Goal: Transaction & Acquisition: Purchase product/service

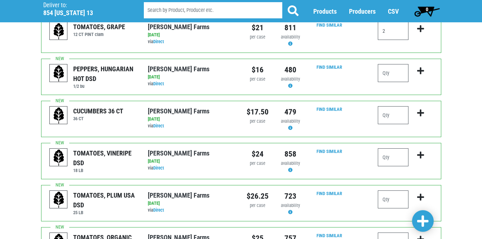
scroll to position [72, 0]
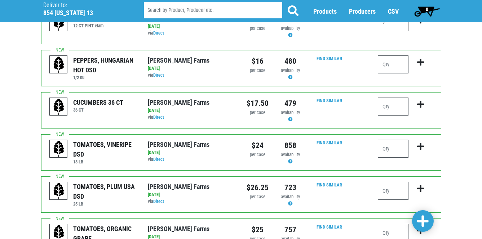
type input "2"
click at [385, 112] on input "number" at bounding box center [393, 107] width 31 height 18
type input "6"
click at [388, 191] on input "number" at bounding box center [393, 191] width 31 height 18
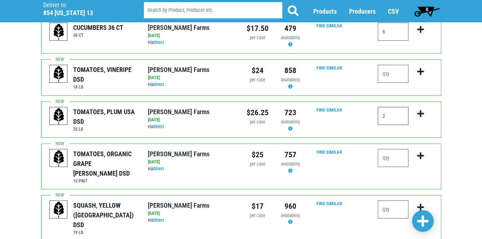
scroll to position [180, 0]
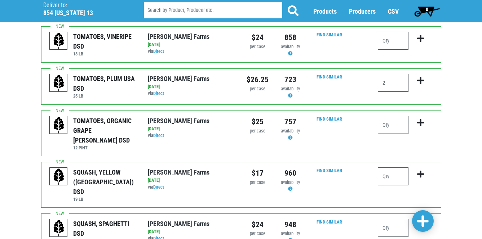
type input "2"
click at [384, 127] on input "number" at bounding box center [393, 125] width 31 height 18
type input "2"
click at [384, 168] on input "number" at bounding box center [393, 177] width 31 height 18
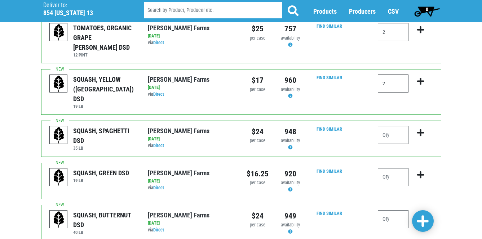
scroll to position [288, 0]
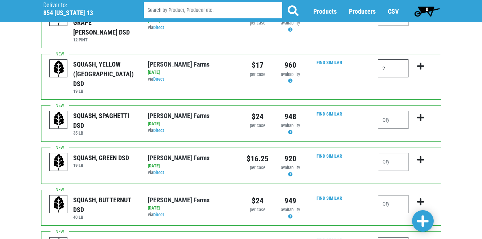
type input "2"
click at [392, 153] on input "number" at bounding box center [393, 162] width 31 height 18
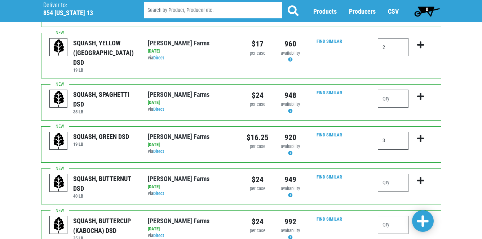
scroll to position [324, 0]
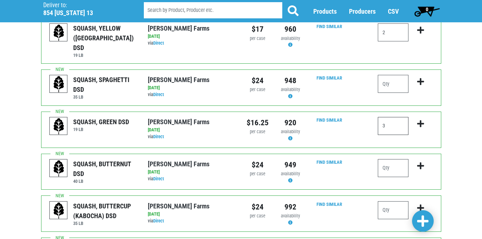
type input "3"
click at [389, 159] on input "number" at bounding box center [393, 168] width 31 height 18
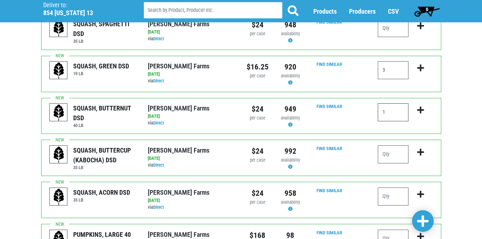
scroll to position [433, 0]
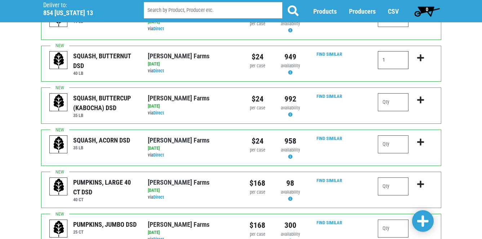
type input "1"
click at [390, 178] on input "number" at bounding box center [393, 187] width 31 height 18
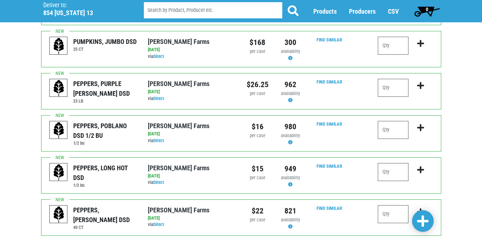
scroll to position [652, 0]
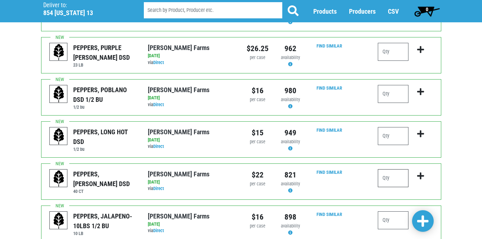
click at [387, 169] on input "number" at bounding box center [393, 178] width 31 height 18
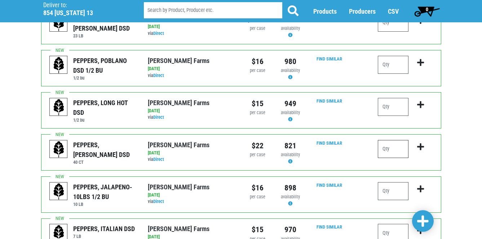
scroll to position [724, 0]
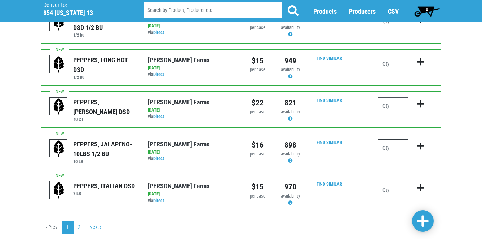
click at [387, 139] on input "number" at bounding box center [393, 148] width 31 height 18
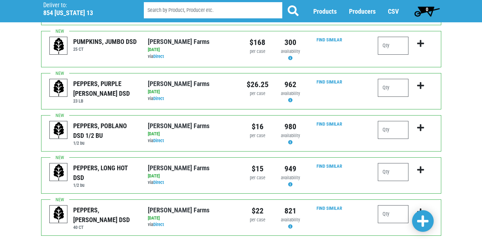
scroll to position [617, 0]
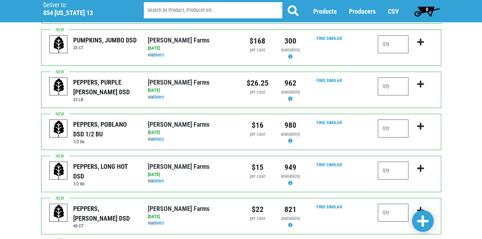
type input "11"
click at [389, 162] on input "number" at bounding box center [393, 171] width 31 height 18
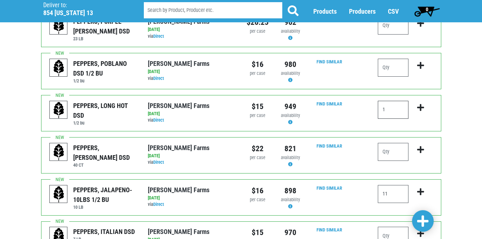
scroll to position [689, 0]
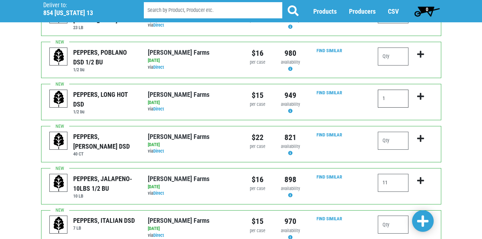
type input "1"
click at [393, 174] on input "11" at bounding box center [393, 183] width 31 height 18
type input "1"
click at [393, 132] on input "number" at bounding box center [393, 141] width 31 height 18
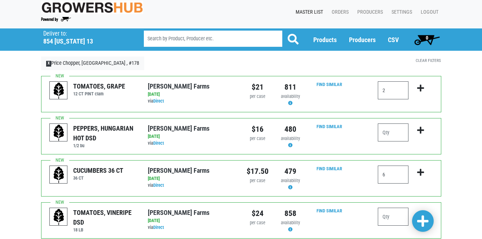
scroll to position [0, 0]
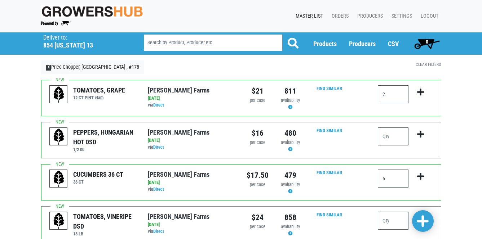
click at [427, 217] on span at bounding box center [423, 221] width 12 height 13
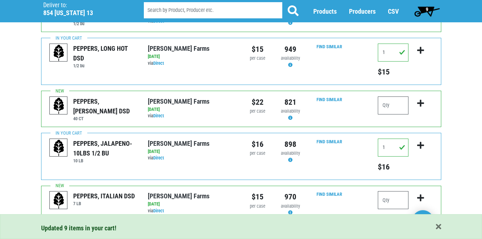
scroll to position [820, 0]
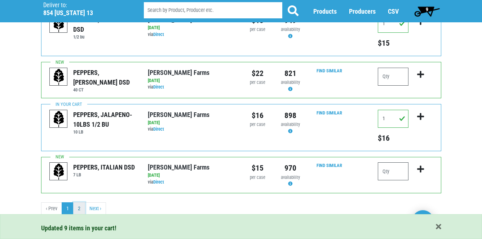
click at [78, 210] on link "2" at bounding box center [79, 209] width 12 height 13
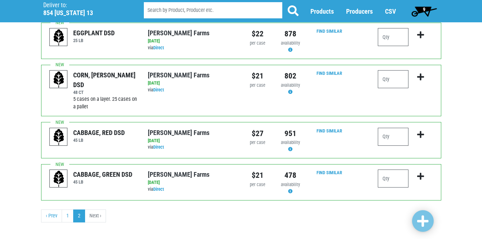
scroll to position [65, 0]
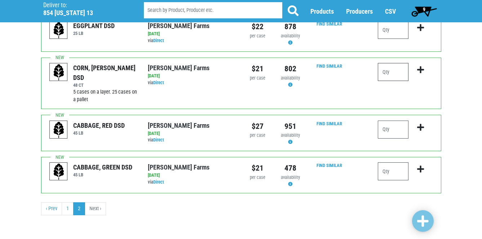
click at [395, 75] on input "number" at bounding box center [393, 72] width 31 height 18
type input "10"
click at [394, 169] on input "number" at bounding box center [393, 172] width 31 height 18
type input "2"
click at [386, 135] on input "number" at bounding box center [393, 130] width 31 height 18
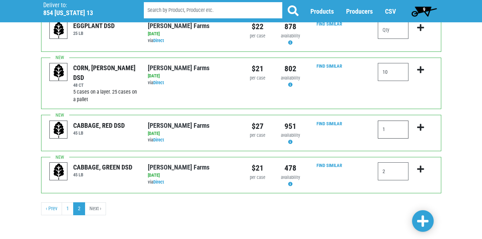
type input "1"
click at [422, 218] on span at bounding box center [423, 221] width 12 height 13
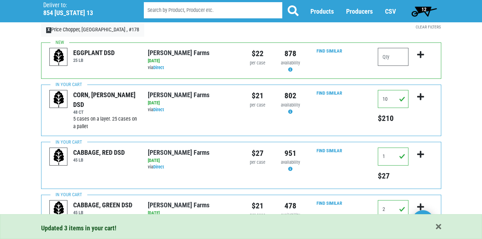
scroll to position [0, 0]
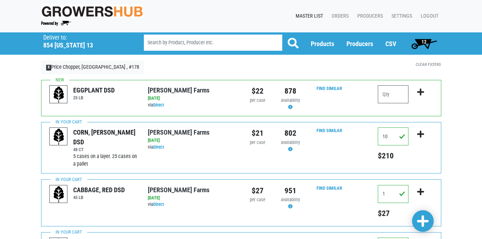
click at [420, 39] on span "12" at bounding box center [424, 43] width 32 height 14
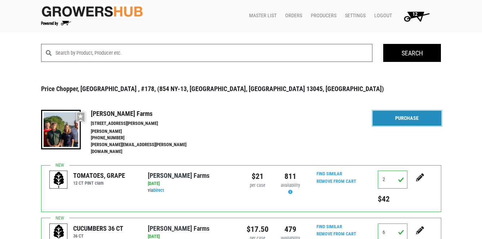
click at [420, 123] on link "Purchase" at bounding box center [407, 118] width 68 height 15
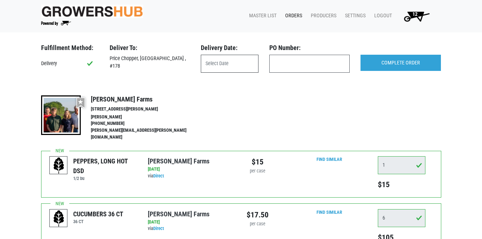
click at [250, 63] on input "text" at bounding box center [230, 64] width 58 height 18
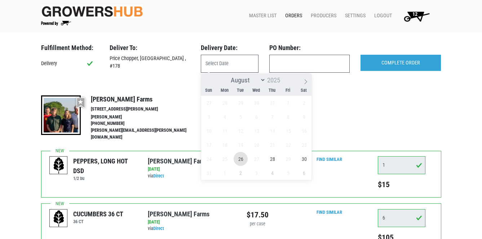
click at [242, 160] on span "26" at bounding box center [241, 159] width 14 height 14
type input "2025-08-26"
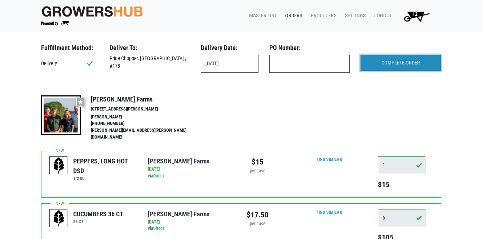
click at [417, 65] on input "COMPLETE ORDER" at bounding box center [400, 63] width 80 height 17
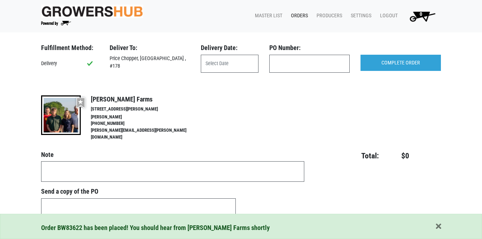
click at [301, 16] on link "Orders" at bounding box center [298, 16] width 26 height 14
